Goal: Task Accomplishment & Management: Use online tool/utility

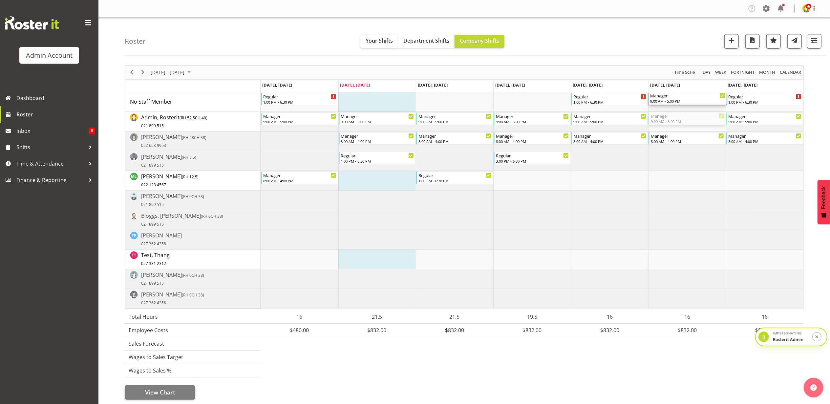
drag, startPoint x: 673, startPoint y: 121, endPoint x: 674, endPoint y: 108, distance: 13.2
click at [674, 108] on div "Regular 1:00 PM - 6:30 PM Regular 1:00 PM - 6:30 PM Regular 1:00 PM - 6:30 PM R…" at bounding box center [532, 200] width 543 height 217
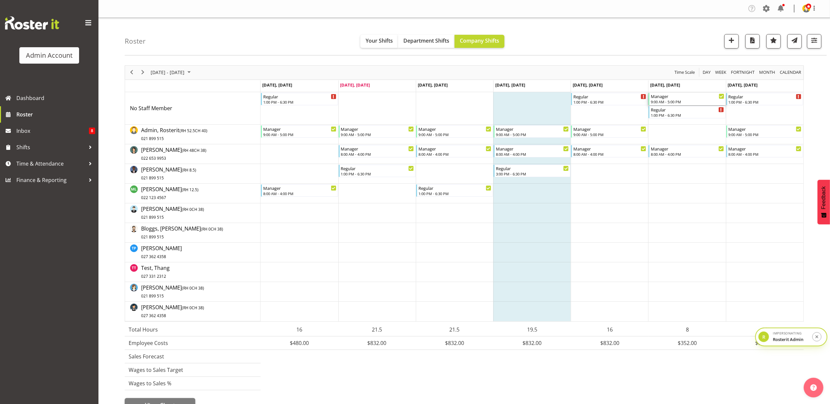
click at [687, 100] on div "9:00 AM - 5:00 PM" at bounding box center [687, 101] width 73 height 5
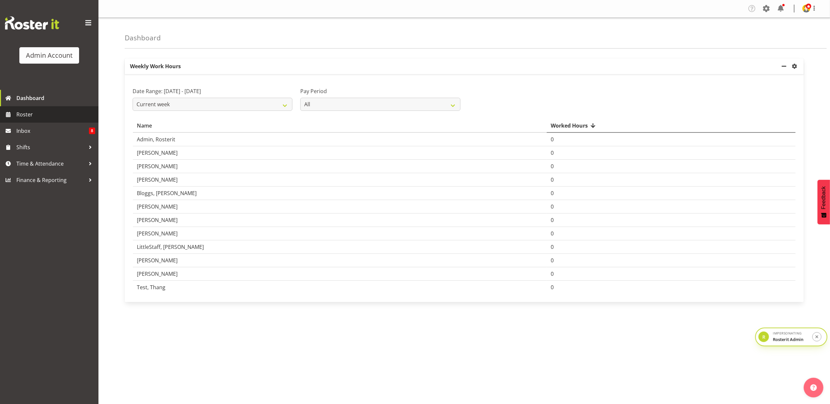
click at [35, 111] on span "Roster" at bounding box center [55, 115] width 79 height 10
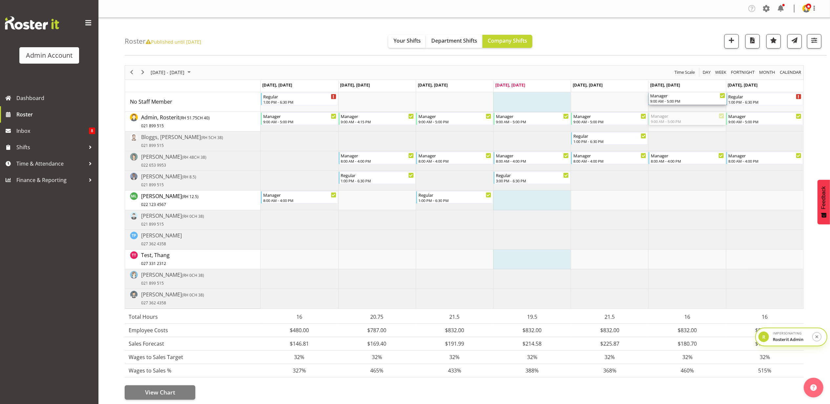
drag, startPoint x: 699, startPoint y: 123, endPoint x: 697, endPoint y: 108, distance: 15.2
click at [697, 108] on div "Regular 1:00 PM - 6:30 PM Regular 1:00 PM - 6:30 PM Regular 1:00 PM - 6:30 PM M…" at bounding box center [532, 200] width 543 height 217
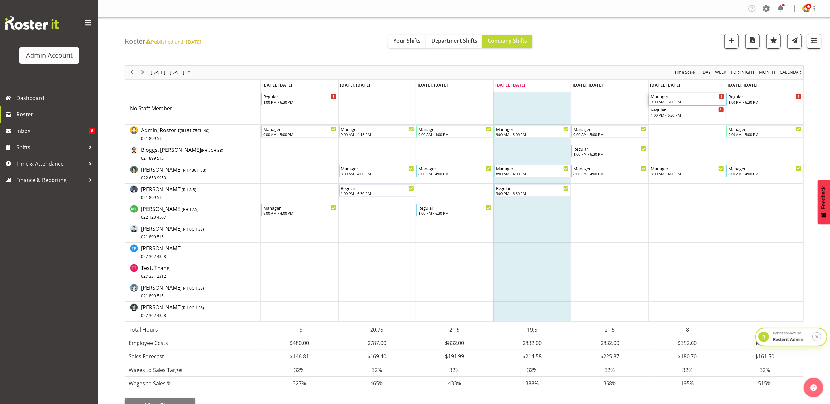
click at [695, 100] on div "9:00 AM - 5:00 PM" at bounding box center [687, 101] width 73 height 5
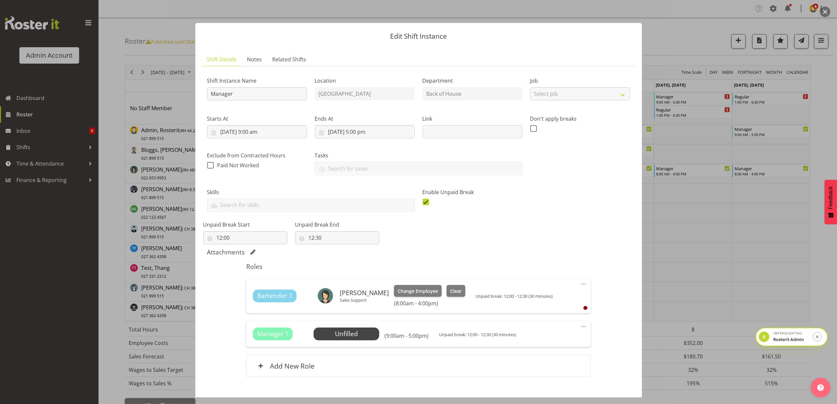
scroll to position [39, 0]
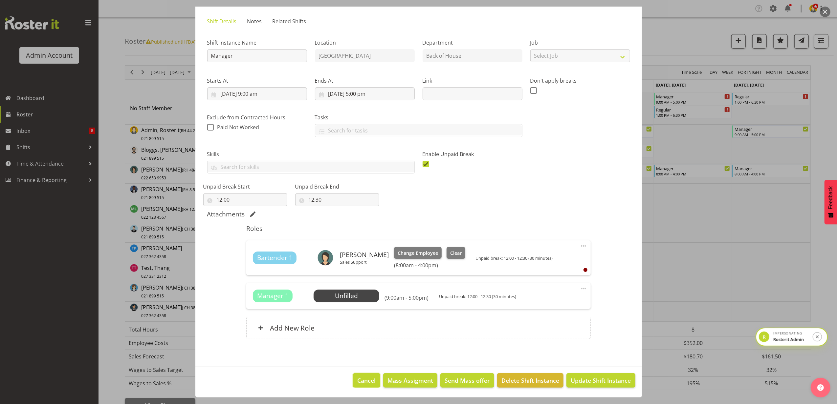
click at [358, 385] on span "Cancel" at bounding box center [367, 381] width 18 height 9
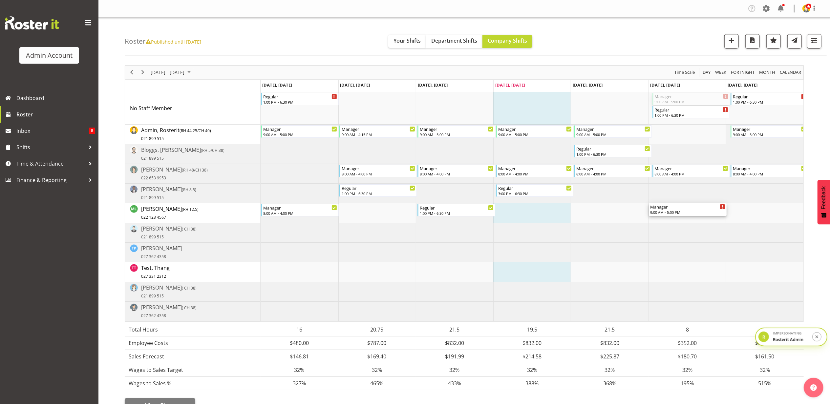
drag, startPoint x: 694, startPoint y: 98, endPoint x: 689, endPoint y: 214, distance: 116.7
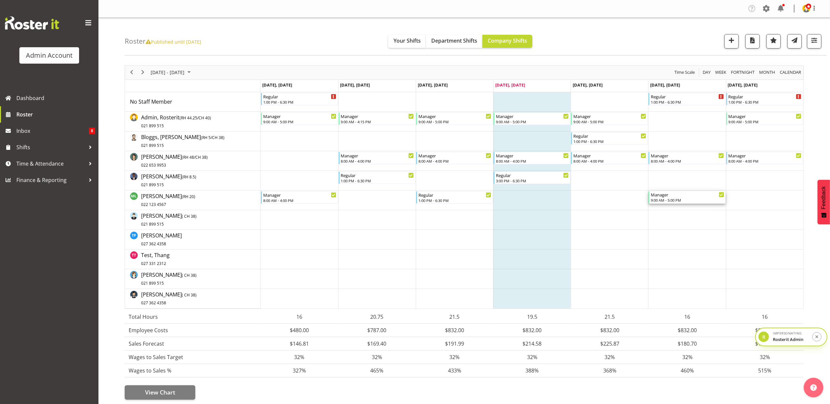
click at [696, 198] on div "Manager 9:00 AM - 5:00 PM" at bounding box center [687, 197] width 73 height 12
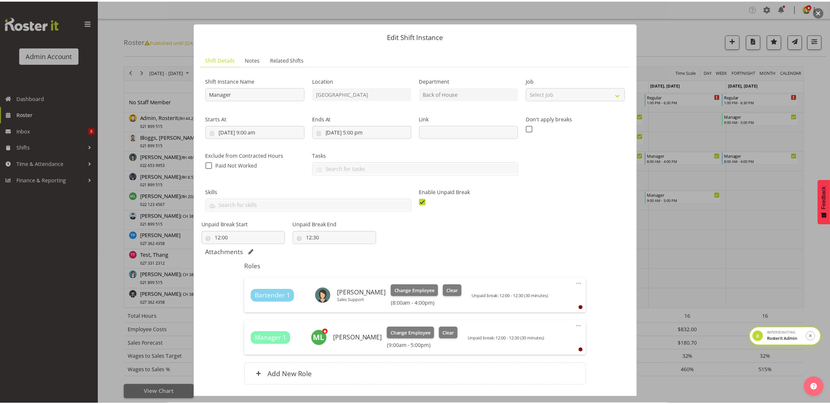
scroll to position [44, 0]
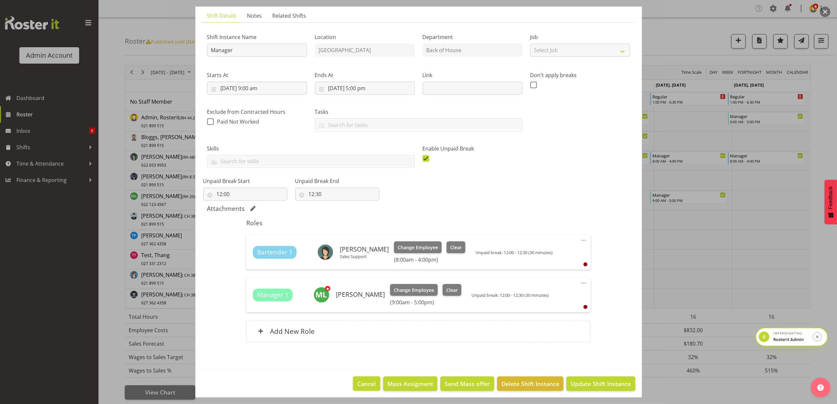
click at [365, 381] on span "Cancel" at bounding box center [367, 384] width 18 height 9
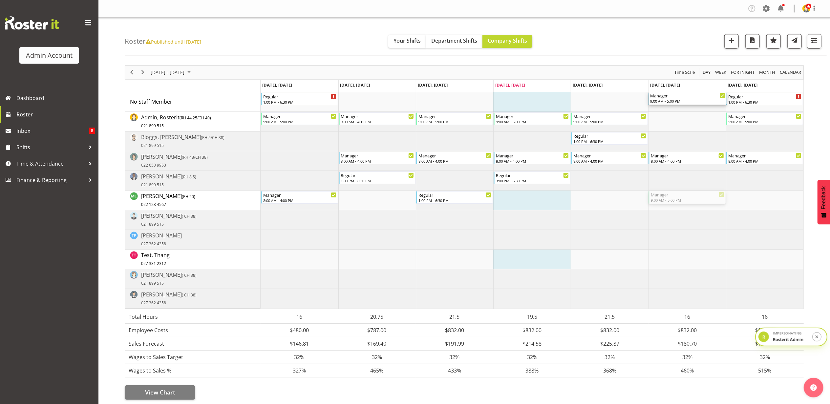
drag, startPoint x: 688, startPoint y: 201, endPoint x: 685, endPoint y: 111, distance: 90.3
click at [685, 111] on div "Regular 1:00 PM - 6:30 PM Regular 1:00 PM - 6:30 PM Regular 1:00 PM - 6:30 PM M…" at bounding box center [532, 200] width 543 height 217
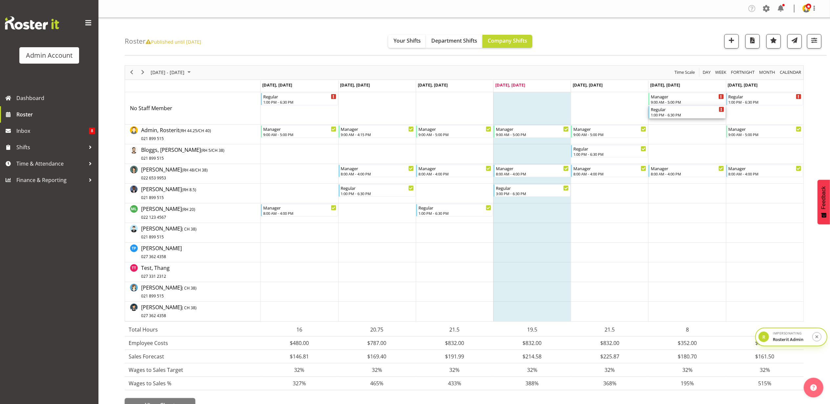
click at [688, 115] on div "1:00 PM - 6:30 PM" at bounding box center [687, 114] width 73 height 5
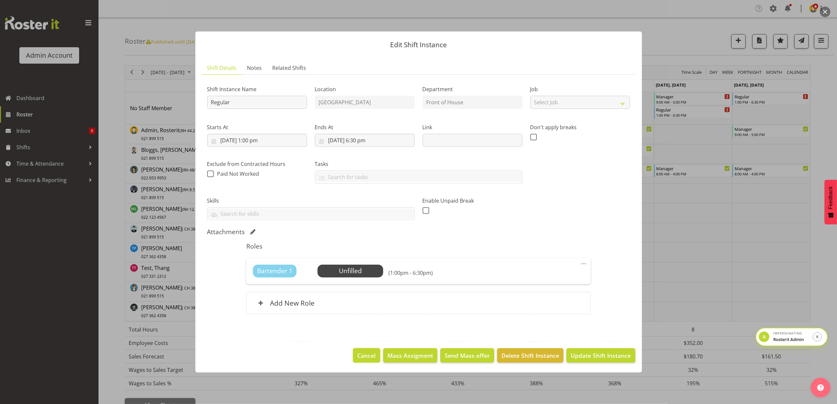
click at [365, 359] on span "Cancel" at bounding box center [367, 356] width 18 height 9
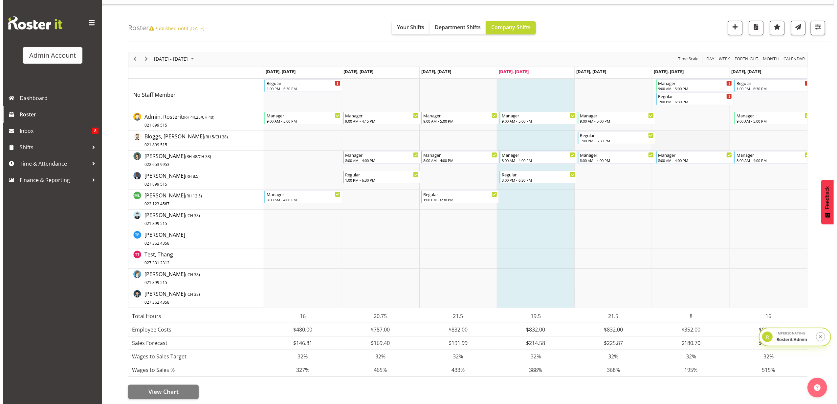
scroll to position [0, 0]
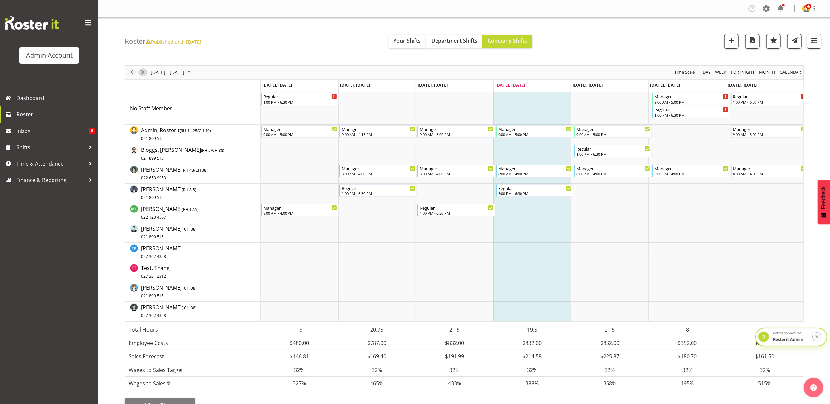
click at [145, 70] on span "Next" at bounding box center [143, 72] width 8 height 8
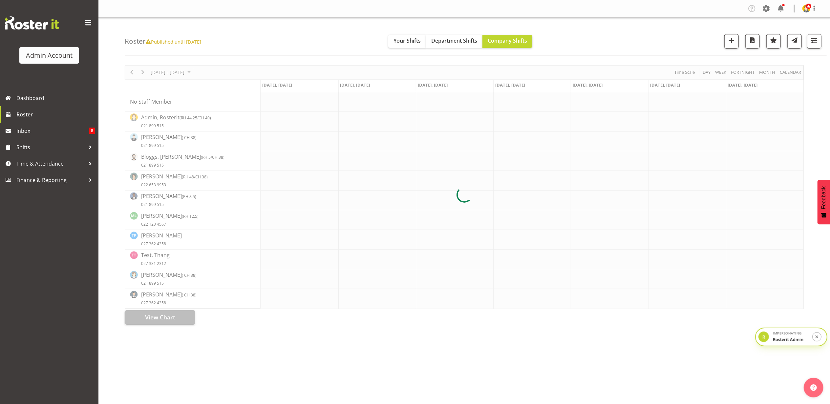
click at [133, 71] on div at bounding box center [464, 195] width 679 height 260
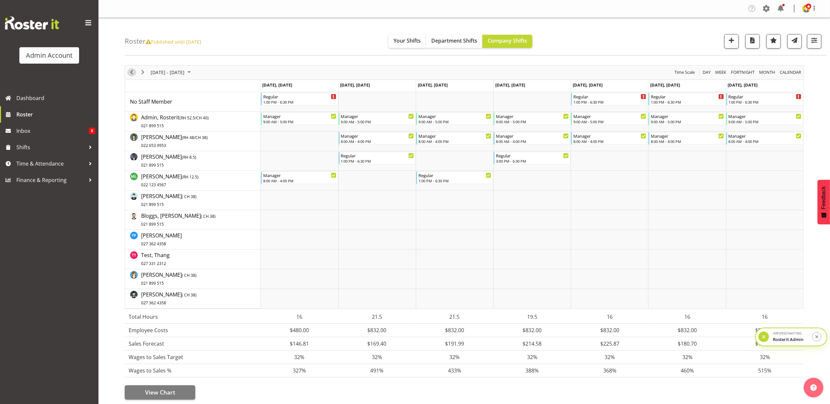
click at [133, 73] on span "Previous" at bounding box center [132, 72] width 8 height 8
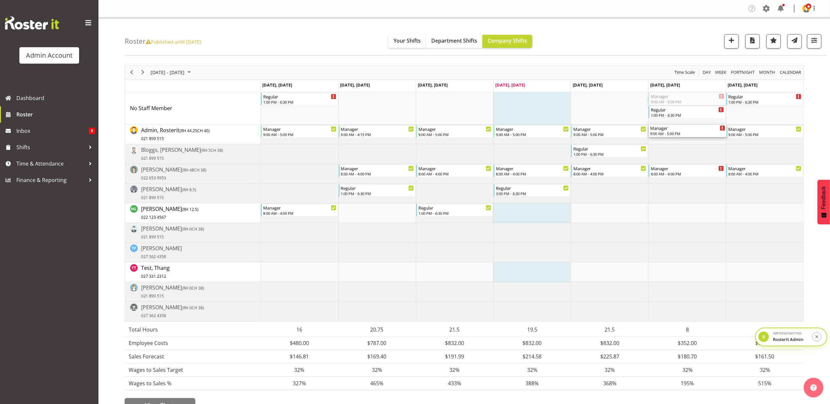
drag, startPoint x: 693, startPoint y: 97, endPoint x: 693, endPoint y: 129, distance: 31.8
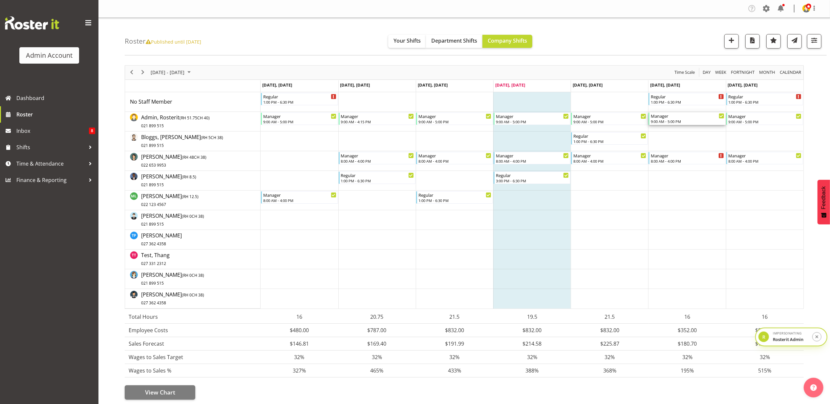
click at [693, 121] on div "9:00 AM - 5:00 PM" at bounding box center [687, 121] width 73 height 5
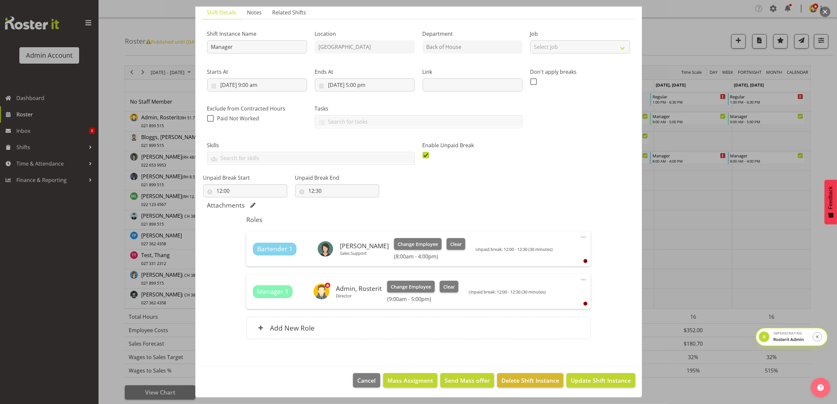
scroll to position [48, 0]
click at [361, 381] on span "Cancel" at bounding box center [367, 381] width 18 height 9
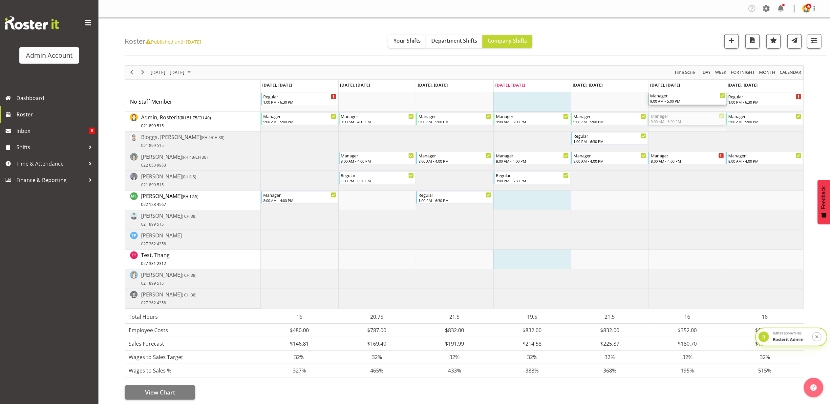
drag, startPoint x: 674, startPoint y: 121, endPoint x: 678, endPoint y: 104, distance: 17.6
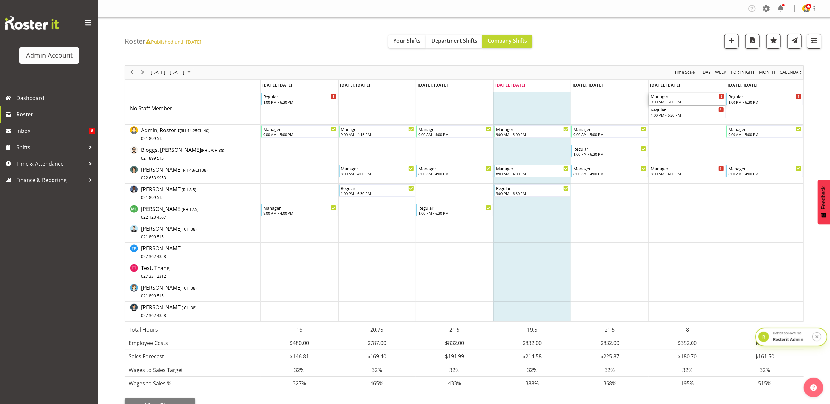
click at [678, 96] on div "Manager" at bounding box center [687, 96] width 73 height 7
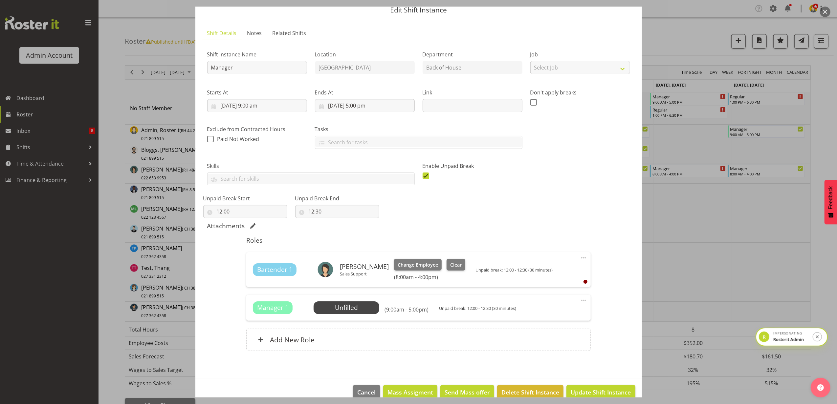
scroll to position [39, 0]
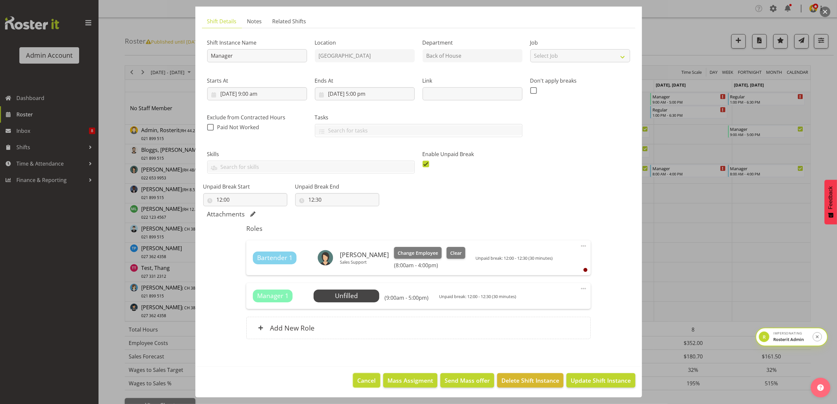
click at [358, 383] on span "Cancel" at bounding box center [367, 381] width 18 height 9
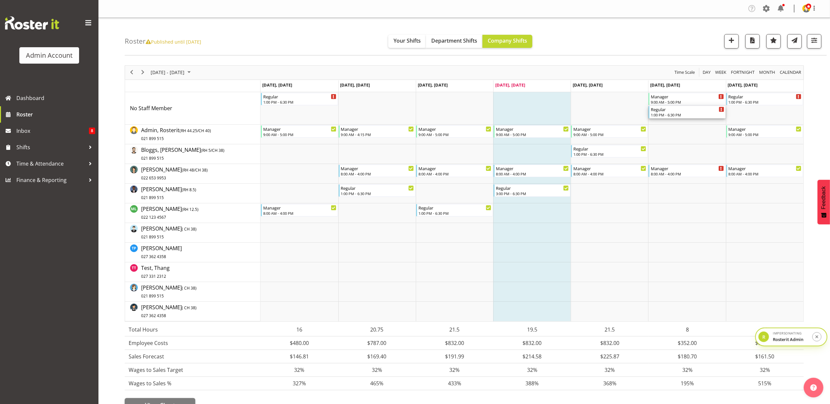
click at [693, 116] on div "1:00 PM - 6:30 PM" at bounding box center [687, 114] width 73 height 5
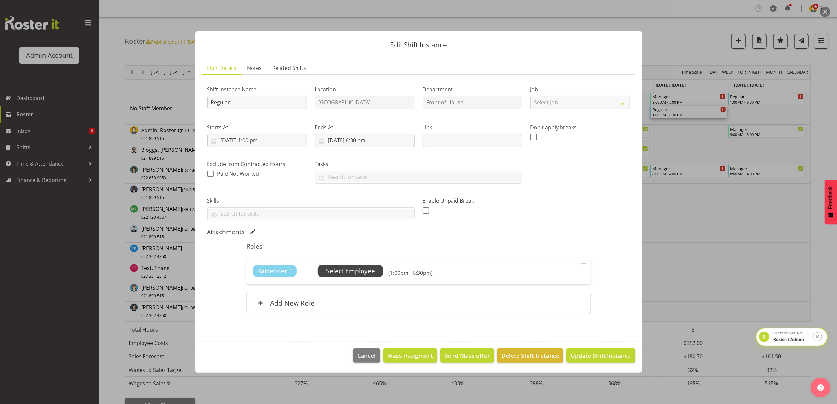
click at [362, 267] on span "Select Employee" at bounding box center [350, 272] width 49 height 10
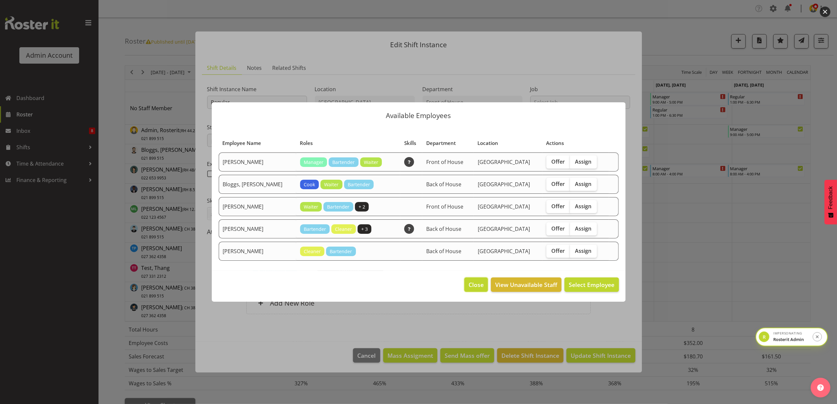
click at [474, 285] on span "Close" at bounding box center [475, 285] width 15 height 9
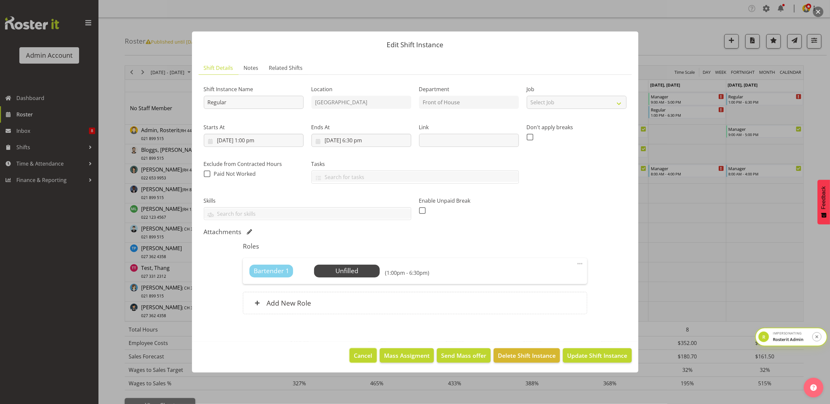
click at [362, 357] on span "Cancel" at bounding box center [363, 356] width 18 height 9
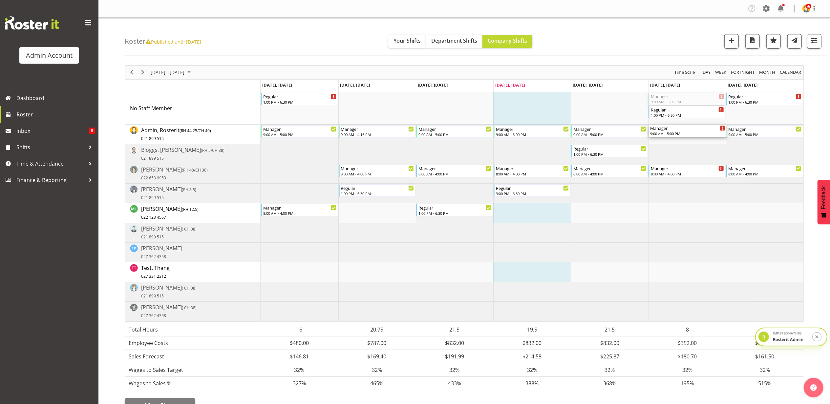
drag, startPoint x: 684, startPoint y: 99, endPoint x: 679, endPoint y: 134, distance: 35.5
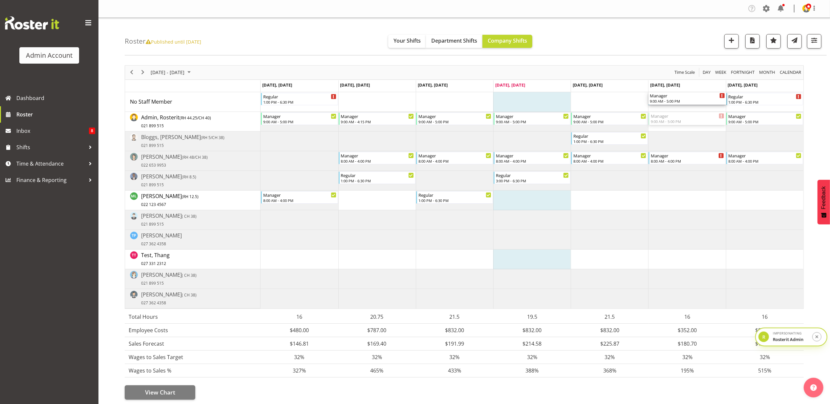
drag, startPoint x: 689, startPoint y: 121, endPoint x: 693, endPoint y: 102, distance: 19.0
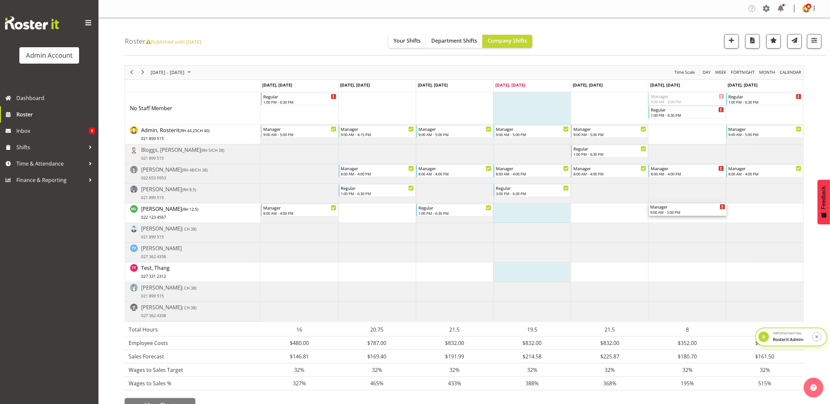
drag, startPoint x: 694, startPoint y: 98, endPoint x: 677, endPoint y: 214, distance: 117.5
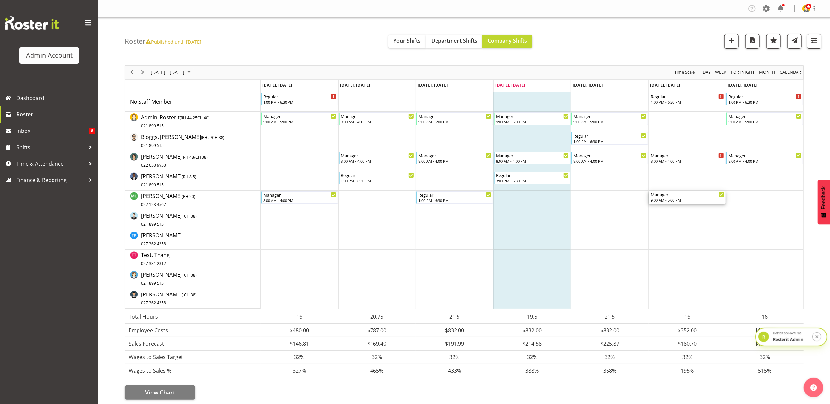
click at [693, 198] on div "Manager 9:00 AM - 5:00 PM" at bounding box center [687, 197] width 73 height 12
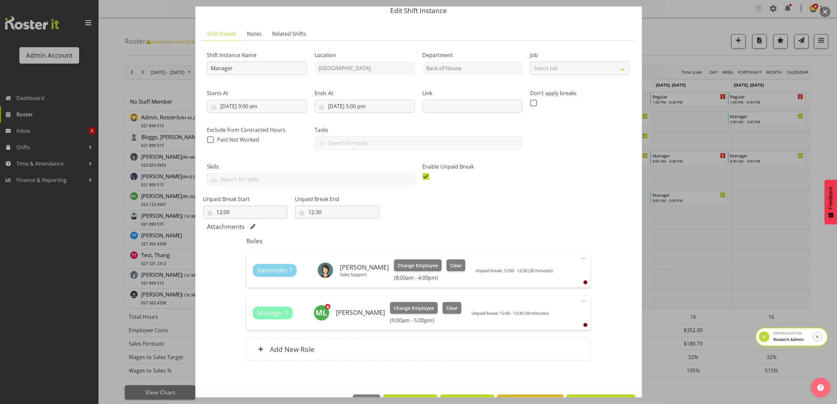
scroll to position [48, 0]
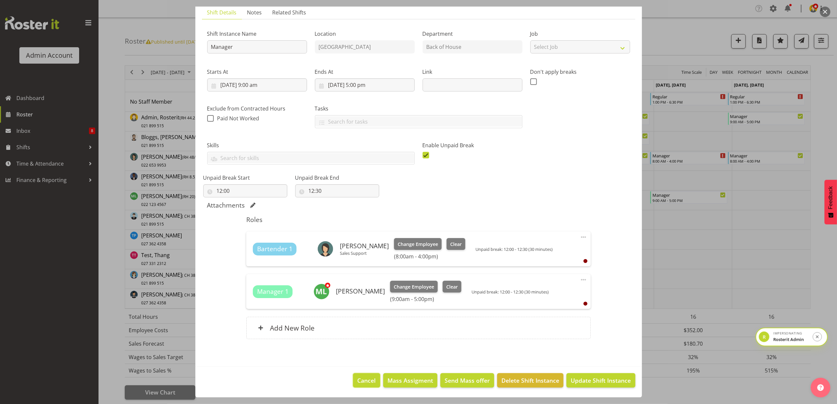
click at [358, 381] on span "Cancel" at bounding box center [367, 381] width 18 height 9
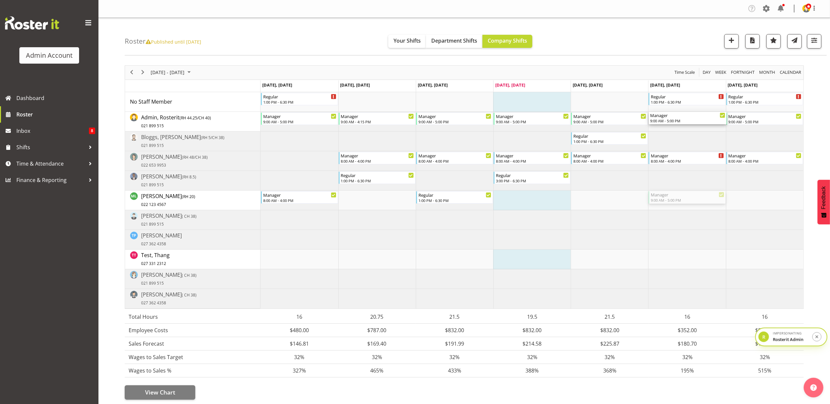
drag, startPoint x: 686, startPoint y: 200, endPoint x: 688, endPoint y: 127, distance: 72.9
click at [688, 127] on div "Regular 1:00 PM - 6:30 PM Regular 1:00 PM - 6:30 PM Regular 1:00 PM - 6:30 PM M…" at bounding box center [532, 200] width 543 height 217
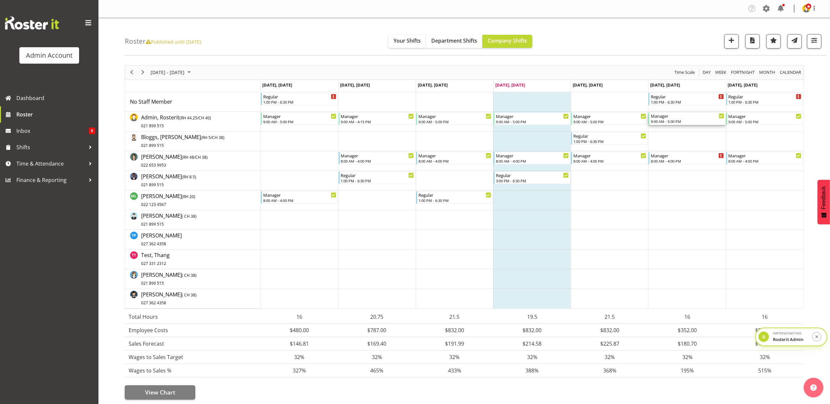
click at [691, 121] on div "9:00 AM - 5:00 PM" at bounding box center [687, 121] width 73 height 5
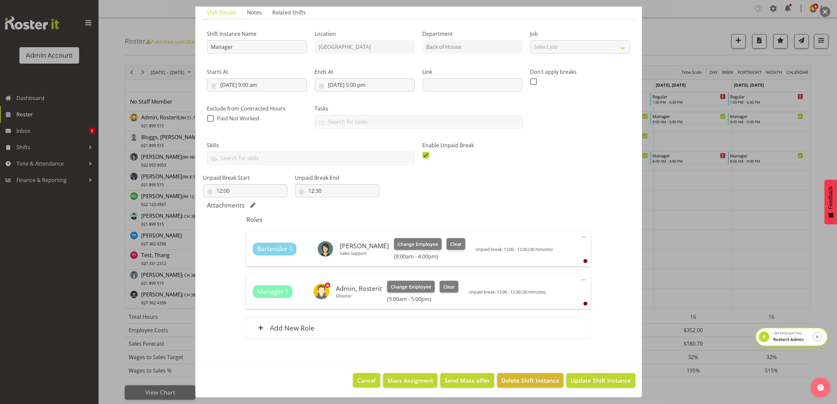
click at [371, 381] on span "Cancel" at bounding box center [367, 381] width 18 height 9
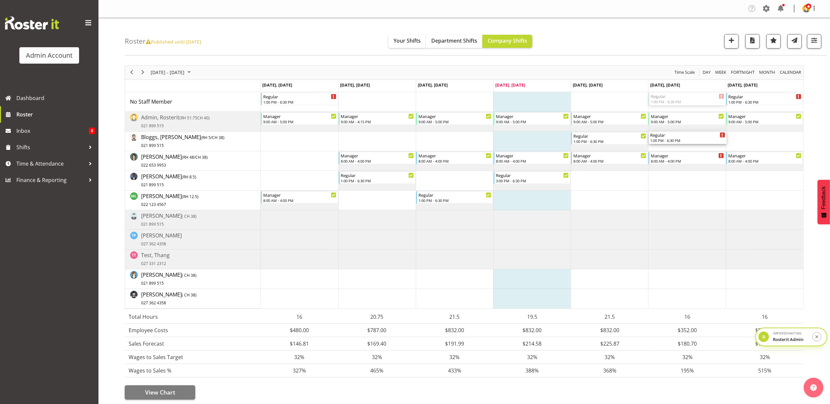
drag, startPoint x: 685, startPoint y: 98, endPoint x: 679, endPoint y: 143, distance: 45.4
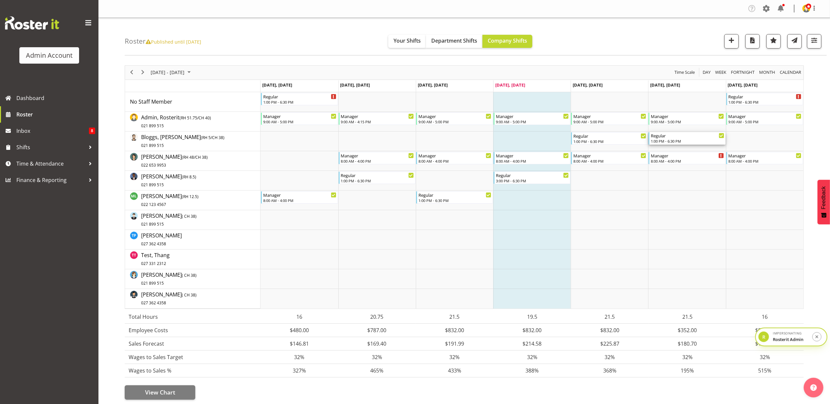
click at [683, 142] on div "1:00 PM - 6:30 PM" at bounding box center [687, 141] width 73 height 5
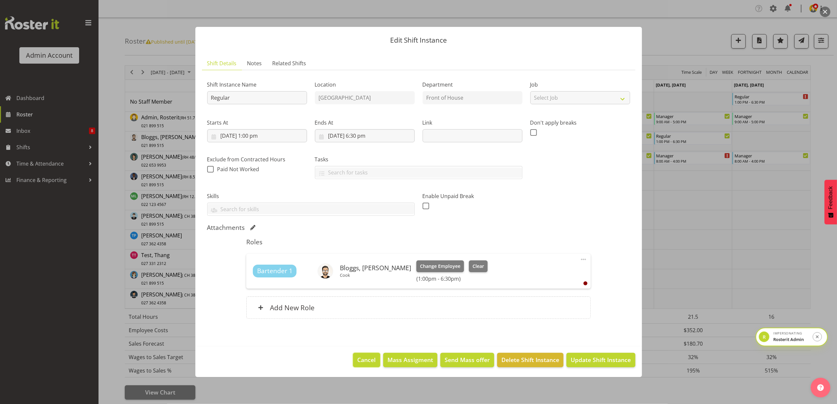
click at [378, 358] on button "Cancel" at bounding box center [366, 360] width 27 height 14
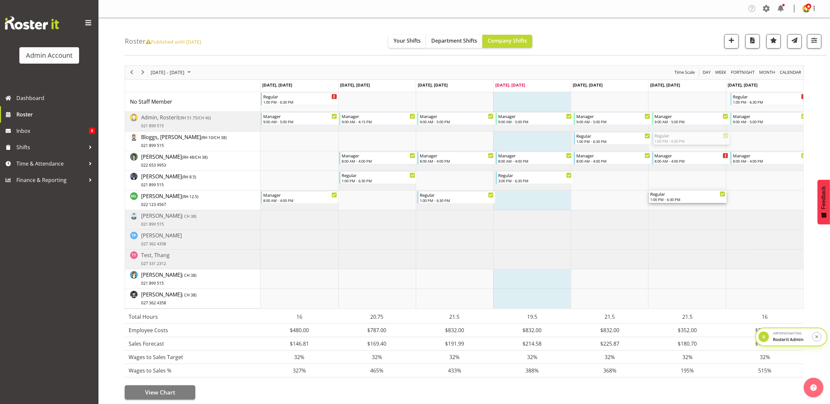
drag, startPoint x: 704, startPoint y: 139, endPoint x: 693, endPoint y: 199, distance: 61.0
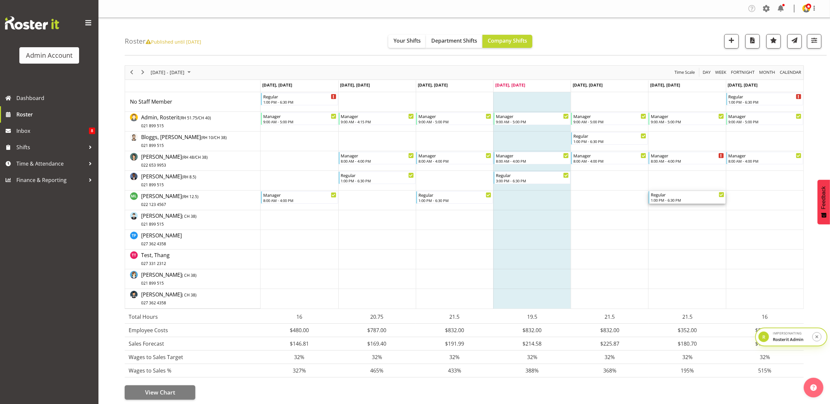
click at [693, 199] on div "1:00 PM - 6:30 PM" at bounding box center [687, 200] width 73 height 5
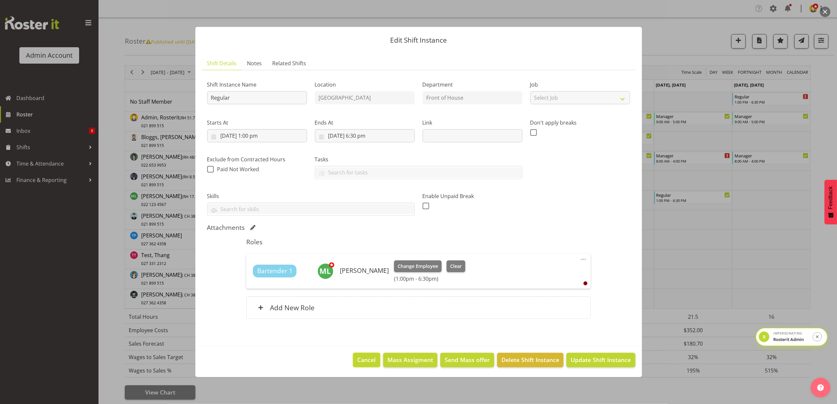
click at [362, 364] on span "Cancel" at bounding box center [367, 360] width 18 height 9
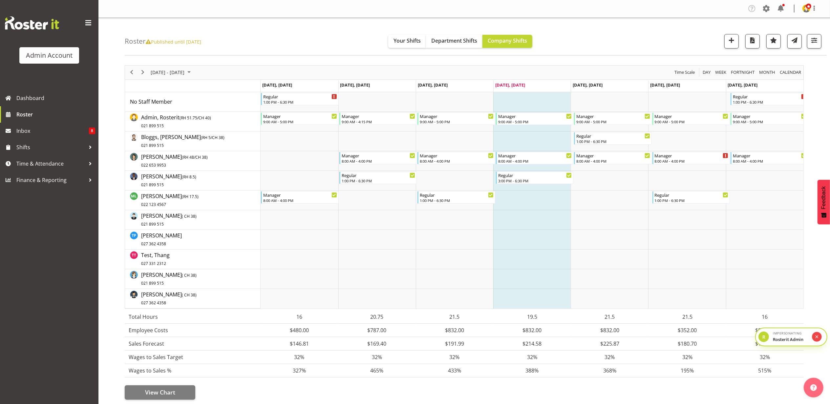
click at [818, 336] on icon "submit" at bounding box center [817, 337] width 3 height 3
